Goal: Browse casually: Explore the website without a specific task or goal

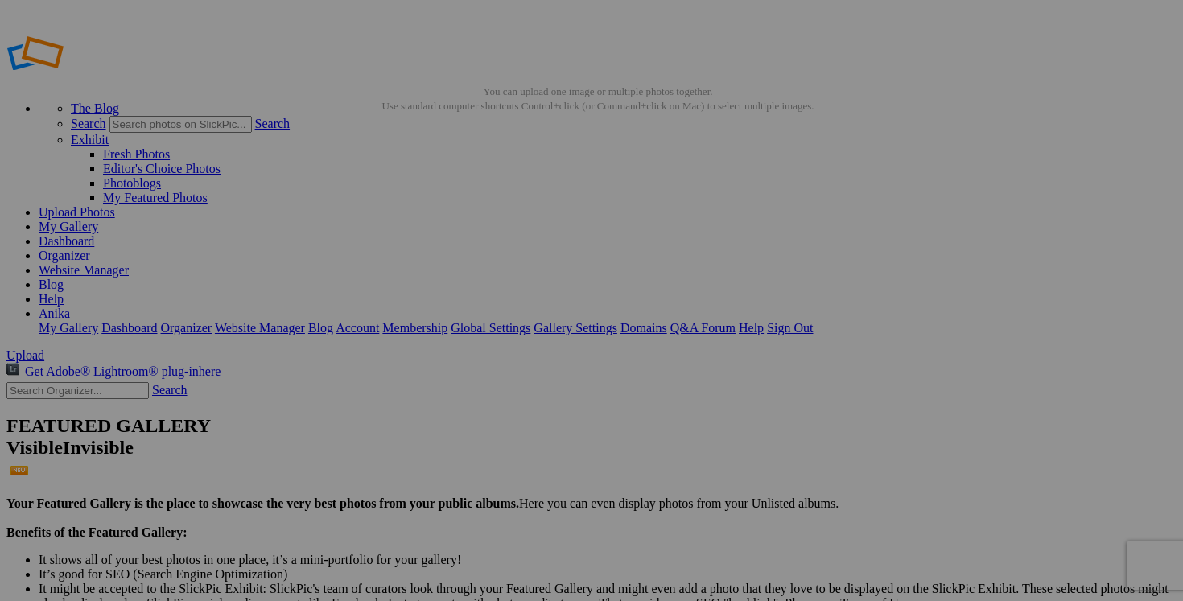
scroll to position [804, 0]
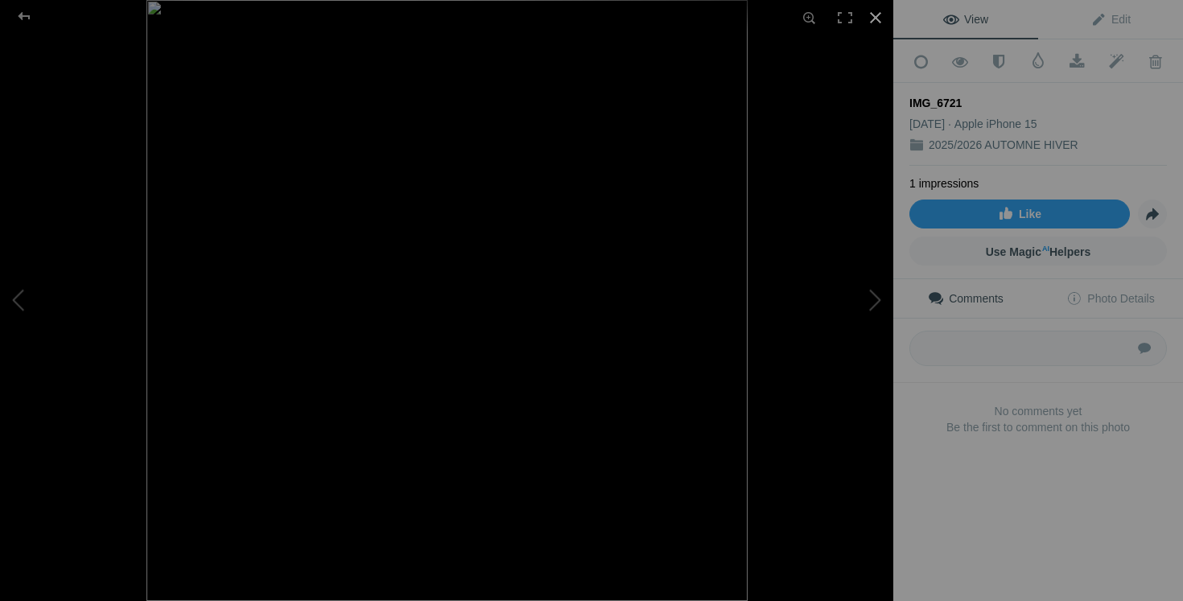
click at [871, 22] on div at bounding box center [875, 17] width 35 height 35
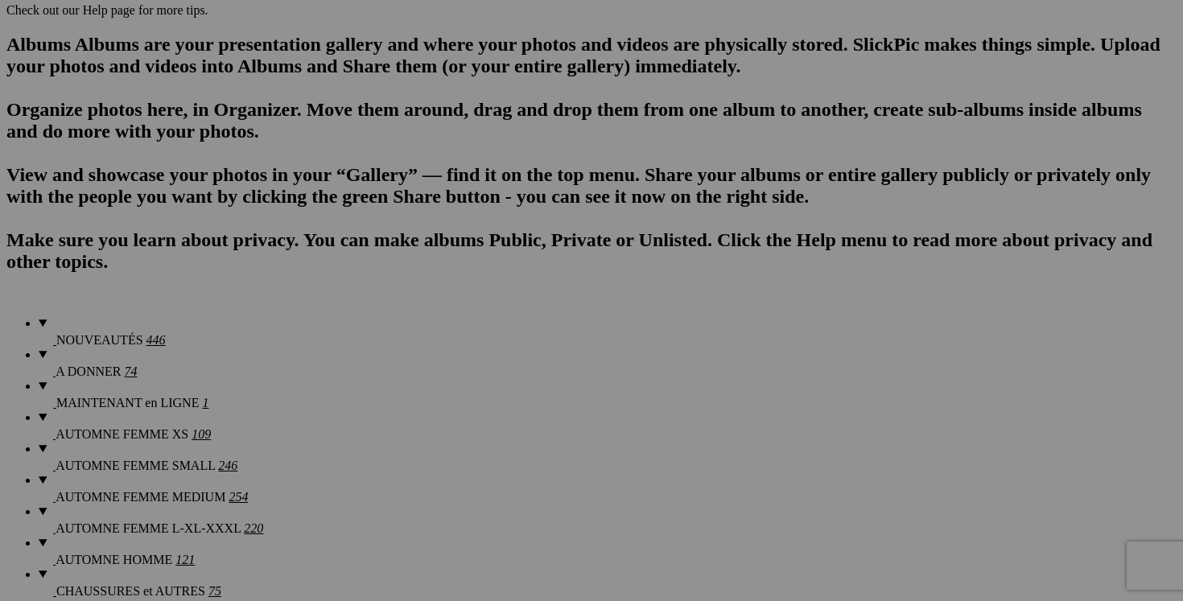
scroll to position [984, 0]
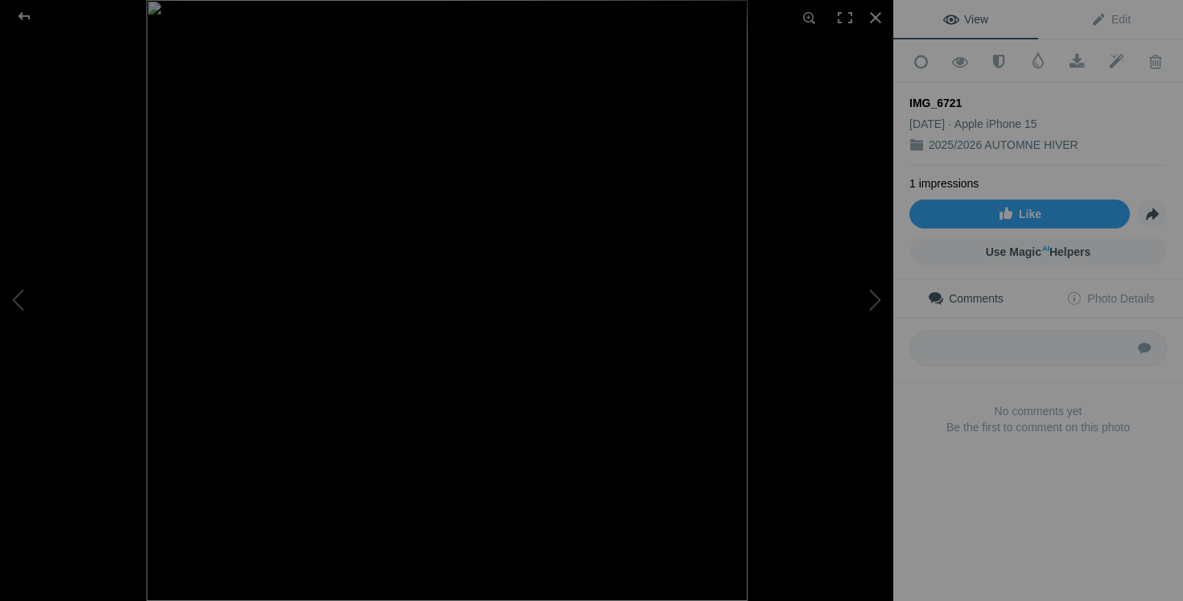
click at [533, 507] on img at bounding box center [446, 300] width 601 height 601
